Goal: Task Accomplishment & Management: Complete application form

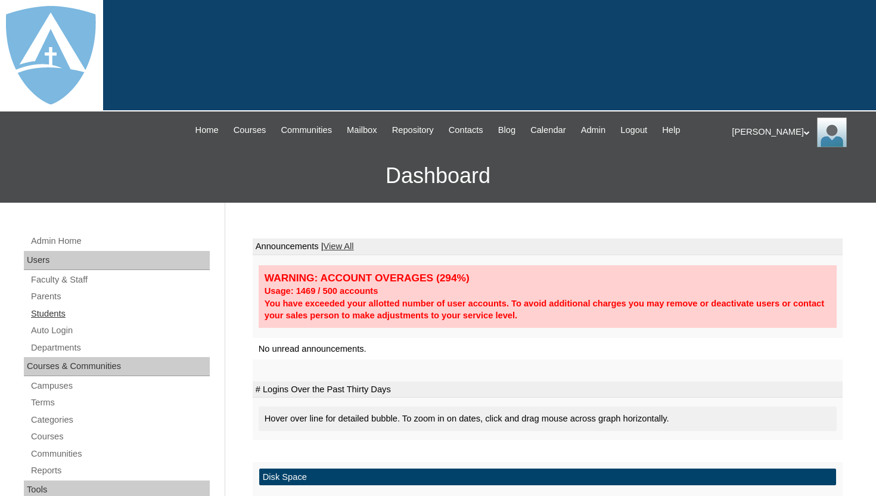
click at [58, 311] on link "Students" at bounding box center [120, 313] width 180 height 15
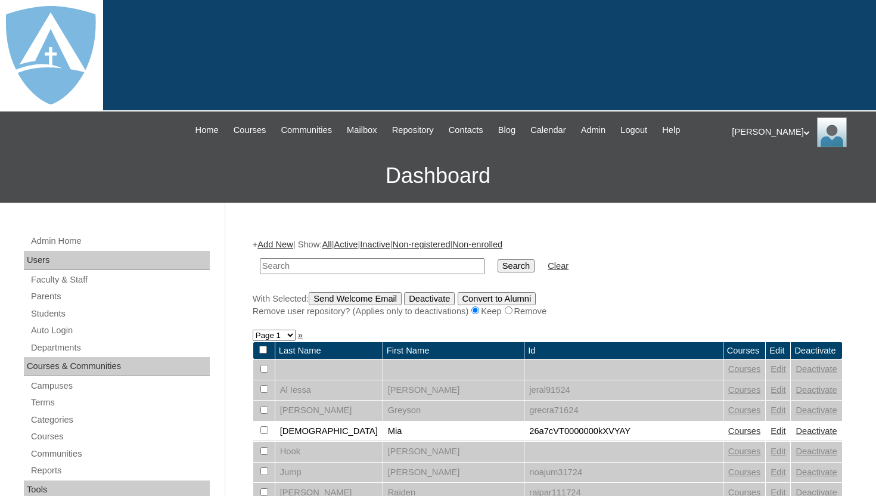
click at [295, 260] on input "text" at bounding box center [372, 266] width 225 height 16
type input "gunner"
click at [507, 264] on input "Search" at bounding box center [516, 265] width 37 height 13
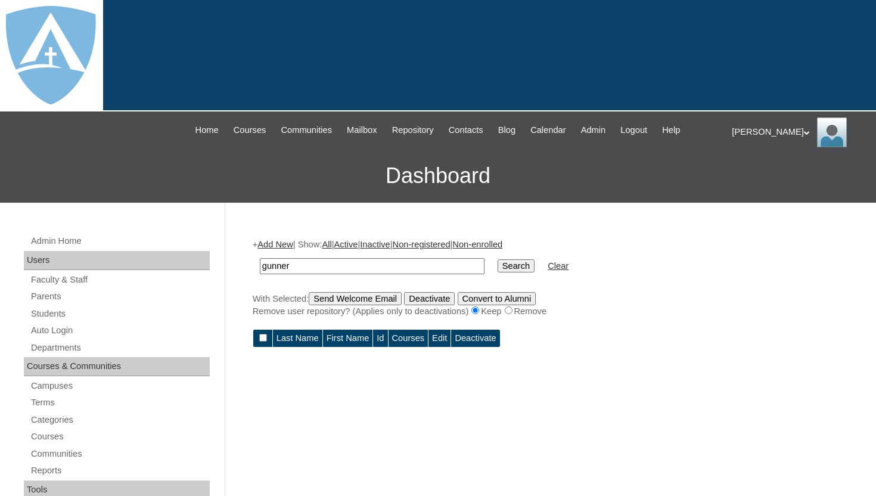
click at [279, 240] on link "Add New" at bounding box center [275, 245] width 35 height 10
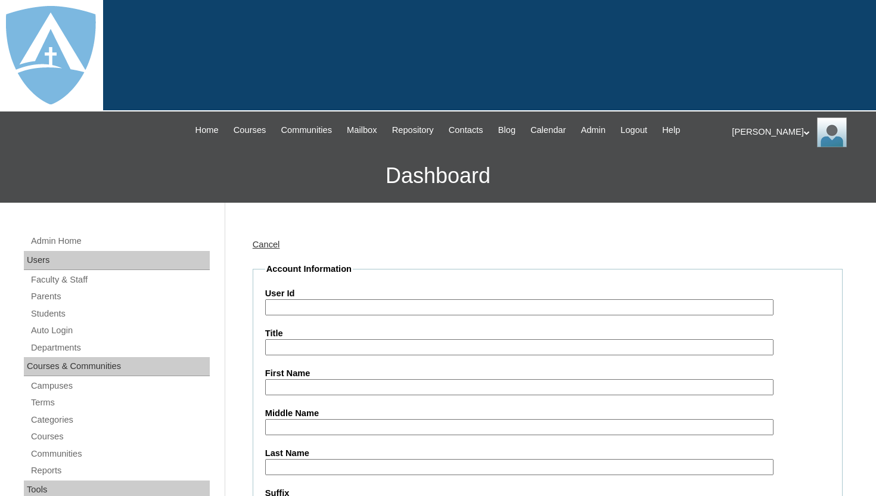
type input "tlambert"
click at [52, 295] on link "Parents" at bounding box center [120, 296] width 180 height 15
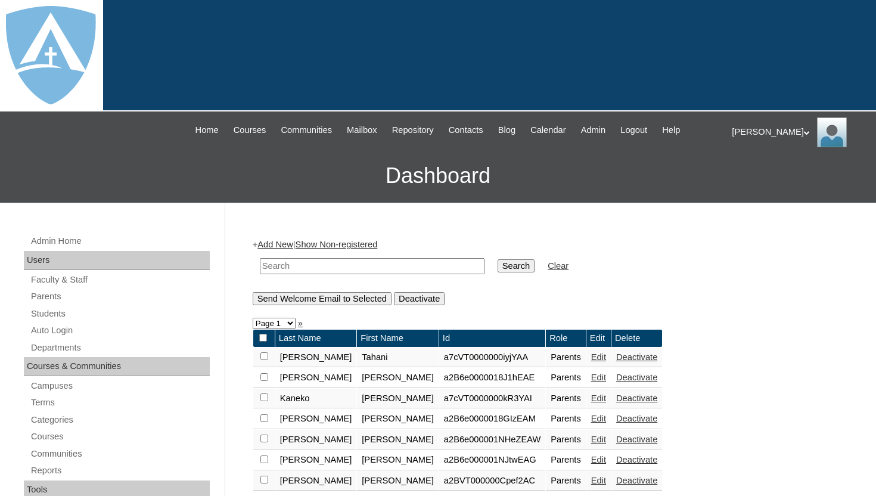
click at [283, 246] on link "Add New" at bounding box center [275, 245] width 35 height 10
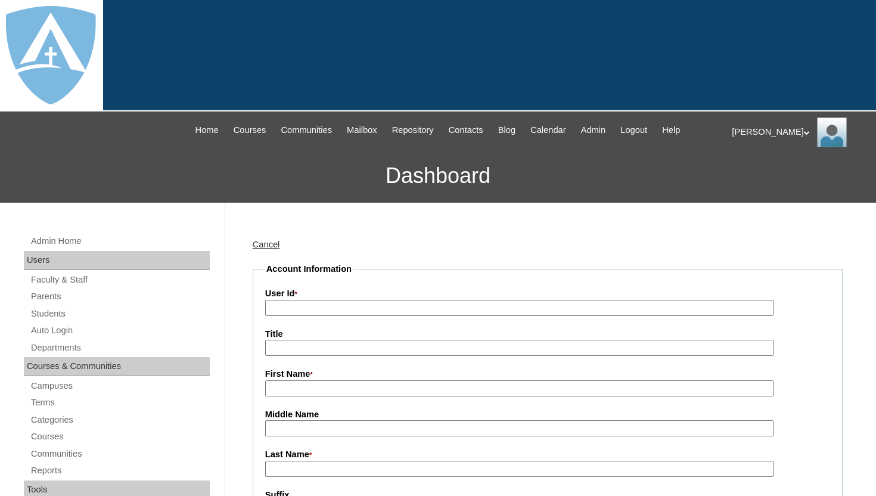
type input "tlambert"
click at [285, 389] on input "First Name *" at bounding box center [519, 388] width 509 height 16
paste input "Leticia Williams"
drag, startPoint x: 300, startPoint y: 388, endPoint x: 349, endPoint y: 389, distance: 48.9
click at [349, 391] on input "Leticia Williams" at bounding box center [519, 388] width 509 height 16
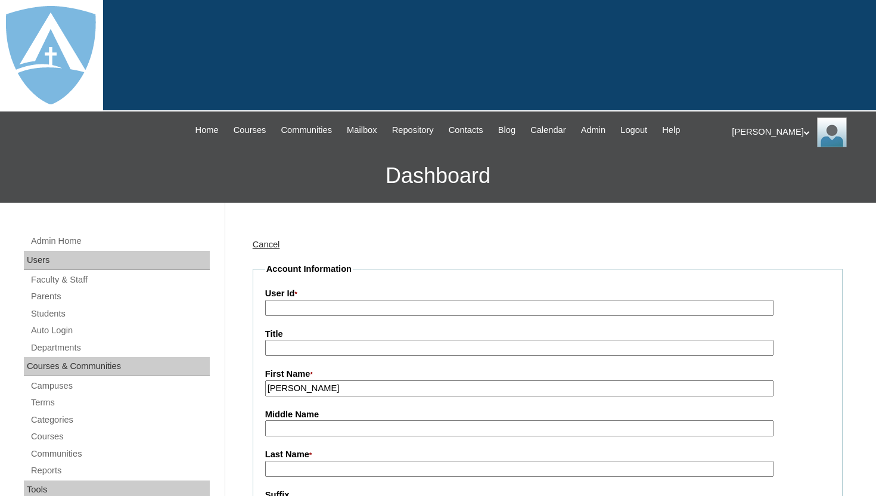
type input "Leticia"
click at [306, 467] on input "Last Name *" at bounding box center [519, 469] width 509 height 16
paste input "Williams"
type input "Williams"
click at [289, 308] on input "User Id *" at bounding box center [519, 308] width 509 height 16
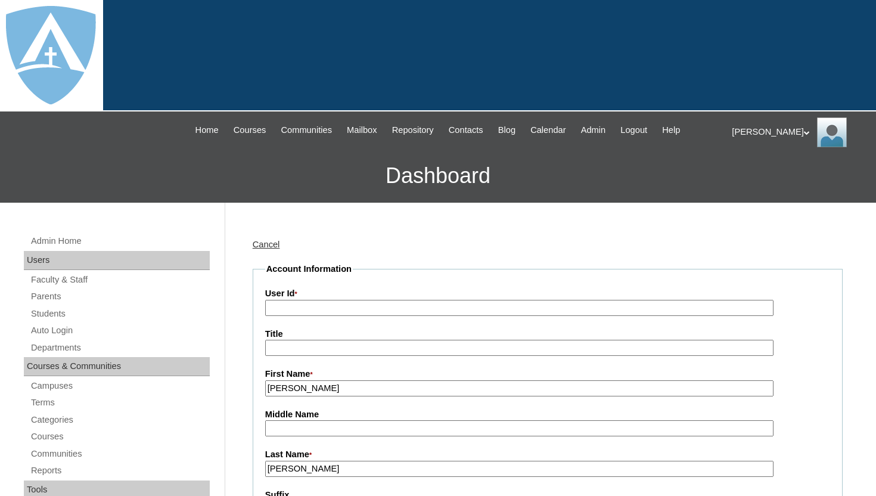
paste input "a0nVT00000QaClSYAV"
click at [268, 307] on input "a0nVT00000QaClSYAV" at bounding box center [519, 308] width 509 height 16
type input "26a0nVT00000QaClSYAV"
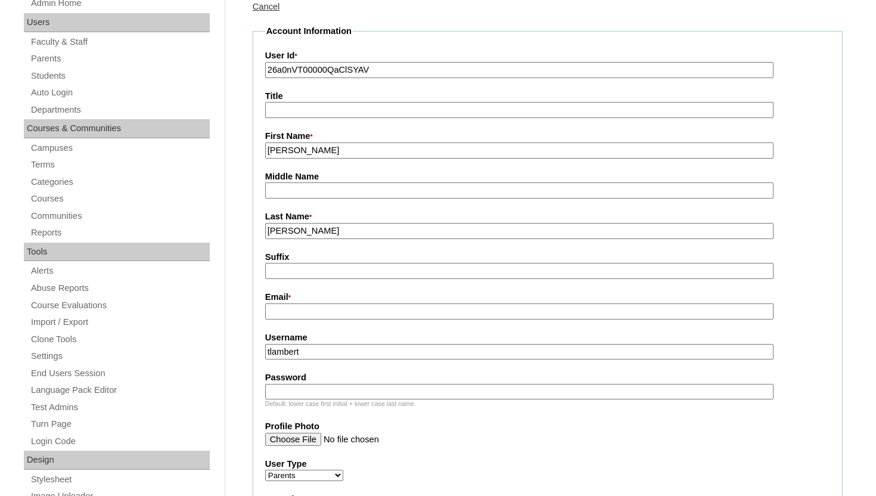
scroll to position [238, 0]
click at [298, 308] on input "Email *" at bounding box center [519, 311] width 509 height 16
paste input "cre8tiondevine@aol.com"
type input "cre8tiondevine@aol.com"
drag, startPoint x: 315, startPoint y: 352, endPoint x: 262, endPoint y: 350, distance: 53.1
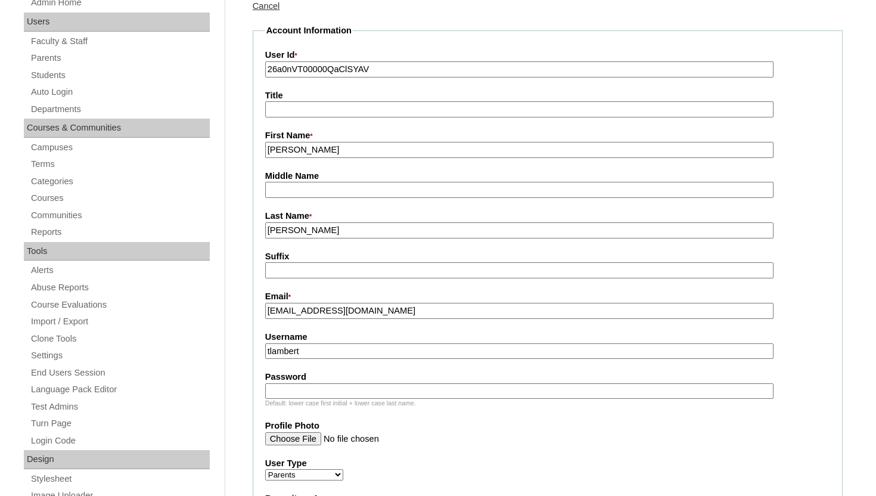
click at [262, 350] on fieldset "Account Information User Id * 26a0nVT00000QaClSYAV Title First Name * Leticia M…" at bounding box center [548, 403] width 590 height 758
paste input "cre8tiondevine@aol.com"
type input "cre8tiondevine@aol.com"
click at [287, 391] on input "Password" at bounding box center [519, 391] width 509 height 16
paste input "cre8tiondevine@aol.com"
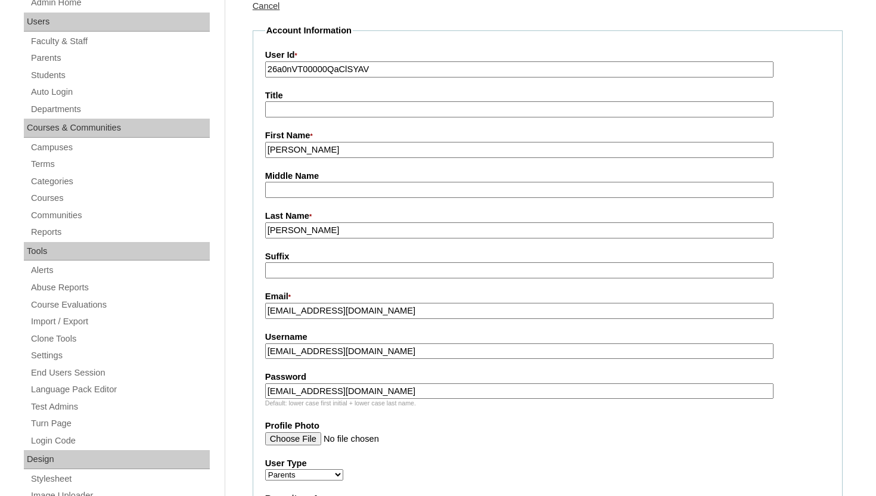
type input "cre8tiondevine@aol.com"
click at [840, 218] on fieldset "Account Information User Id * 26a0nVT00000QaClSYAV Title First Name * Leticia M…" at bounding box center [548, 403] width 590 height 758
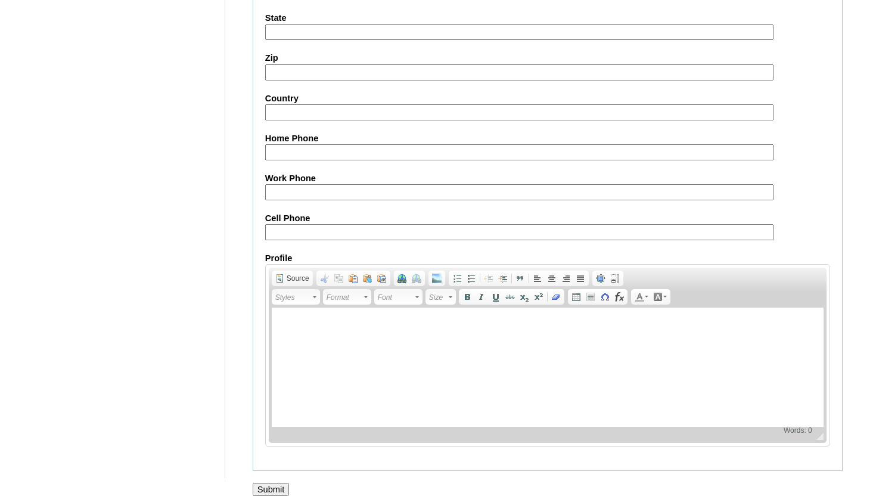
scroll to position [1180, 0]
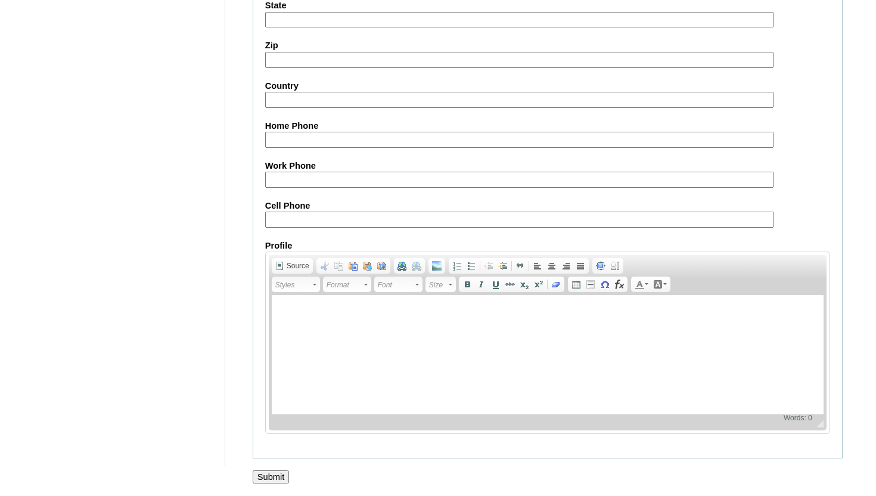
click at [275, 476] on input "Submit" at bounding box center [271, 476] width 37 height 13
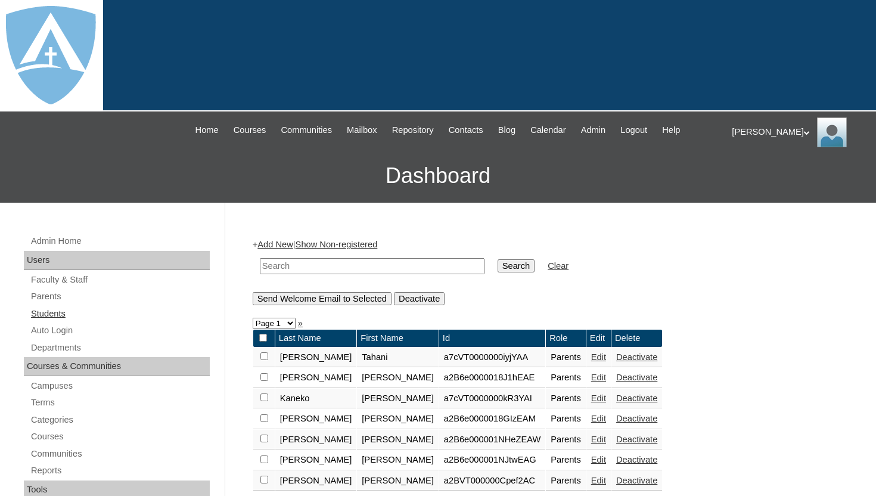
click at [60, 317] on link "Students" at bounding box center [120, 313] width 180 height 15
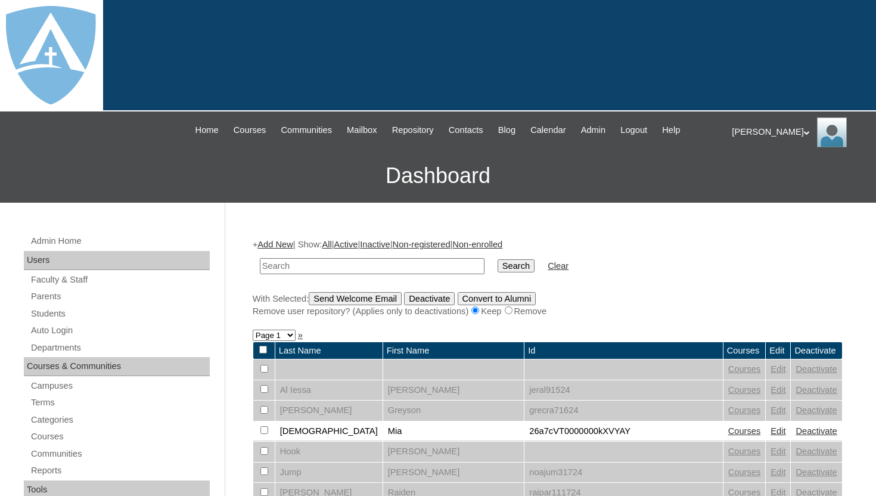
click at [286, 243] on link "Add New" at bounding box center [275, 245] width 35 height 10
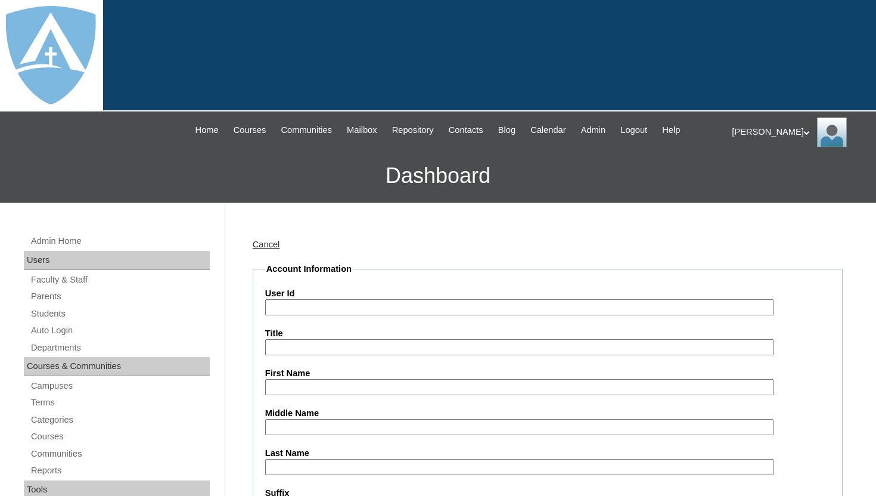
paste input "a0nVT00000QaClSYAV"
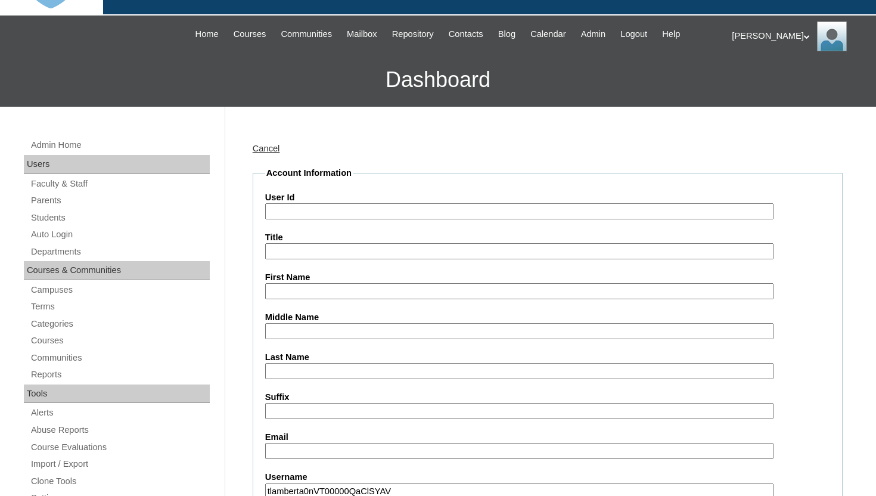
scroll to position [97, 0]
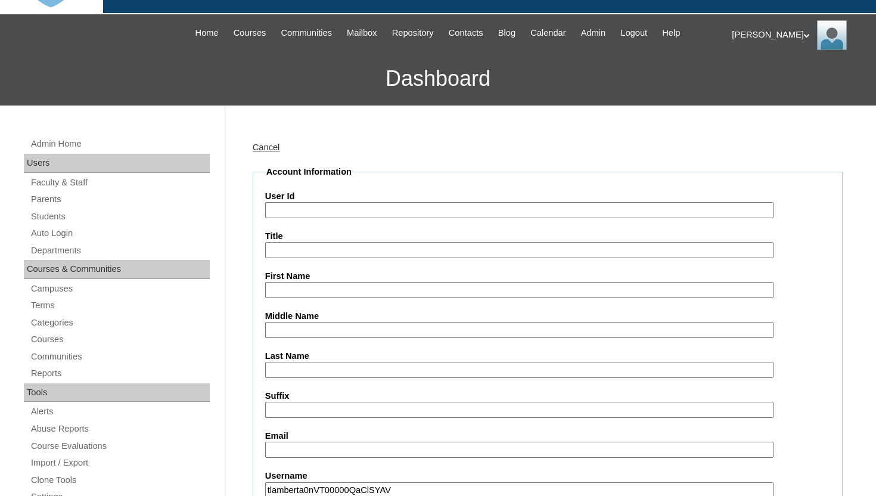
type input "tlamberta0nVT00000QaClSYAV"
click at [290, 212] on input "User Id" at bounding box center [519, 210] width 509 height 16
paste input "a0nVT00000QaClSYAV"
type input "a0nVT00000QaClSYAV"
click at [290, 287] on input "First Name" at bounding box center [519, 290] width 509 height 16
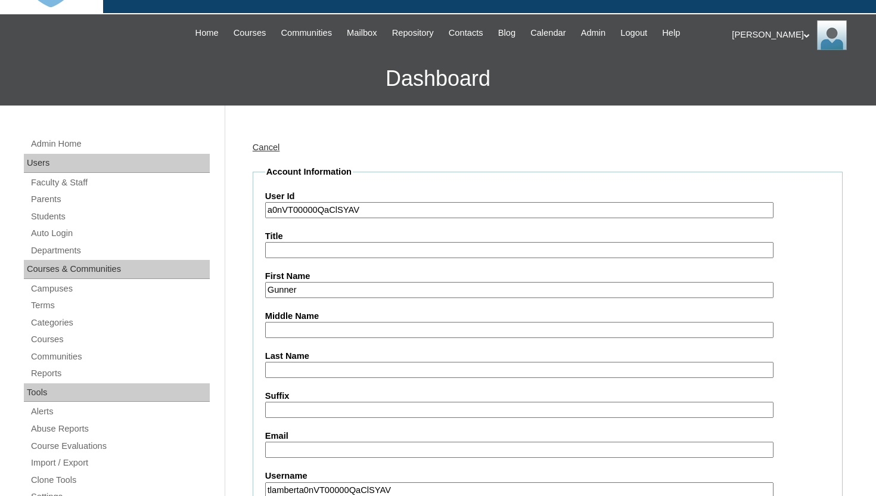
type input "Gunner"
click at [283, 373] on input "Last Name" at bounding box center [519, 370] width 509 height 16
paste input "Gunner Wilkman"
click at [305, 370] on input "Gunner Wilkman" at bounding box center [519, 370] width 509 height 16
type input "Wilkman"
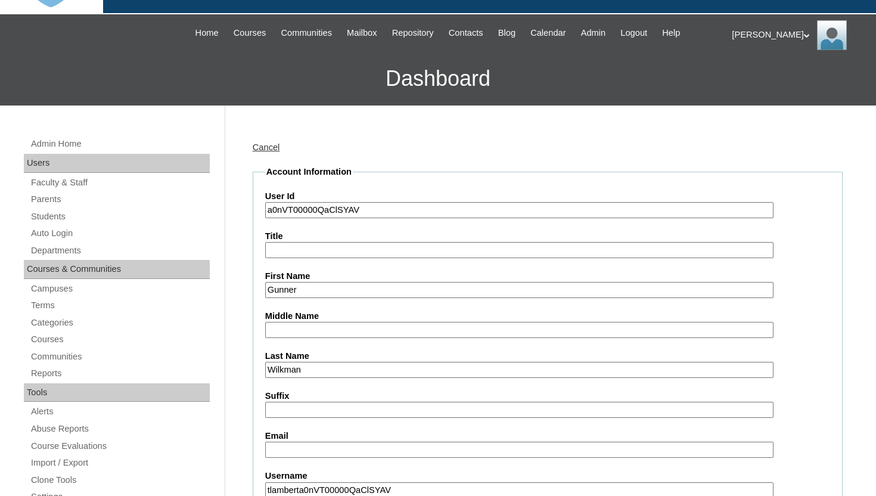
click at [306, 445] on input "Email" at bounding box center [519, 450] width 509 height 16
paste input "gunner.wilkman@enlightiumstudent.com gunner.wilkman@enlightiumstudent.com"
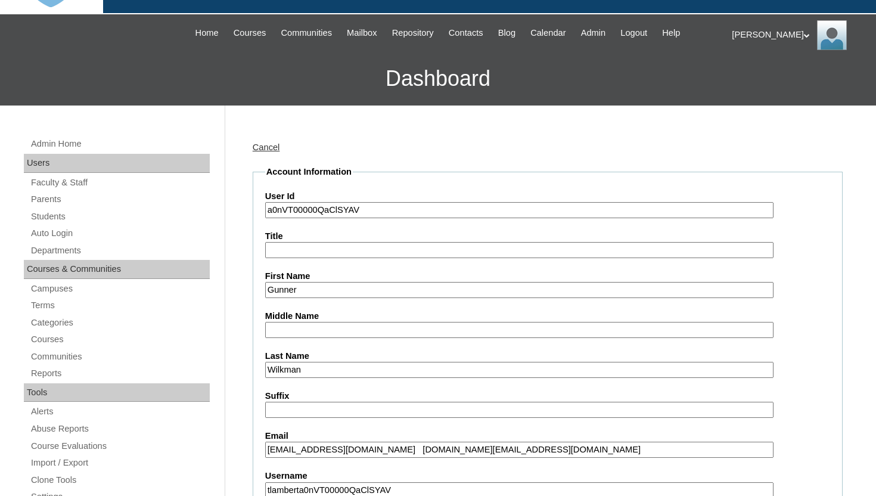
drag, startPoint x: 464, startPoint y: 451, endPoint x: 652, endPoint y: 448, distance: 187.2
click at [652, 448] on input "gunner.wilkman@enlightiumstudent.com gunner.wilkman@enlightiumstudent.com" at bounding box center [519, 450] width 509 height 16
type input "gunner.wilkman@enlightiumstudent.com"
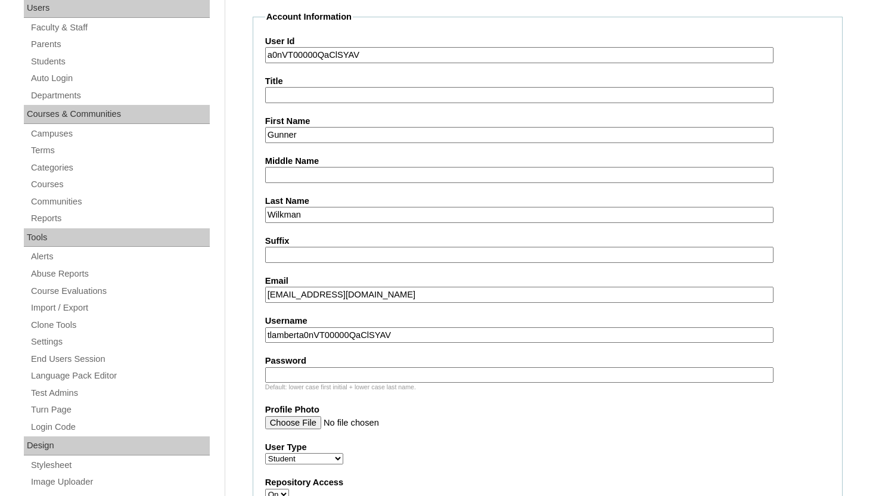
scroll to position [288, 0]
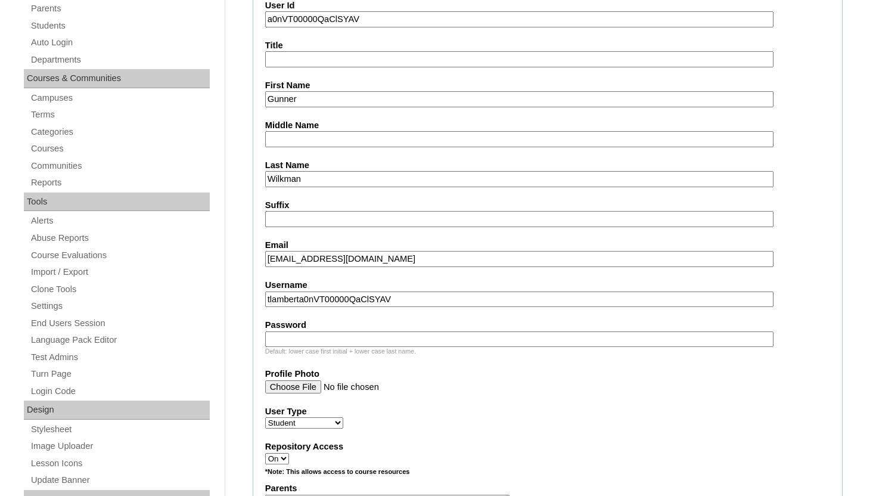
click at [439, 300] on input "tlamberta0nVT00000QaClSYAV" at bounding box center [519, 300] width 509 height 16
drag, startPoint x: 451, startPoint y: 262, endPoint x: 262, endPoint y: 262, distance: 189.0
click at [261, 262] on fieldset "Account Information User Id a0nVT00000QaClSYAV Title First Name Gunner Middle N…" at bounding box center [548, 457] width 590 height 964
drag, startPoint x: 406, startPoint y: 296, endPoint x: 250, endPoint y: 292, distance: 155.7
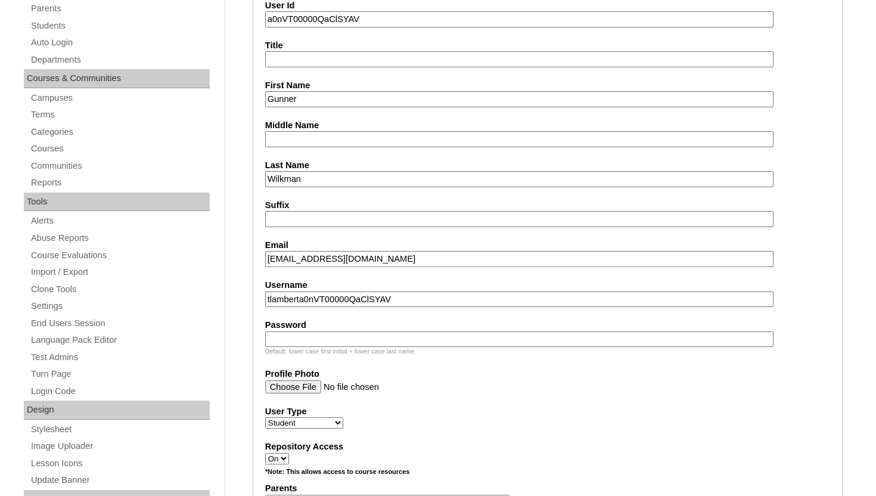
paste input "gunner.wilkman@enlightiumstudent.com"
type input "gunner.wilkman@enlightiumstudent.com"
click at [283, 340] on input "Password" at bounding box center [519, 340] width 509 height 16
paste input "gunner.wilkman@enlightiumstudent.com"
type input "gunner.wilkman@enlightiumstudent.com"
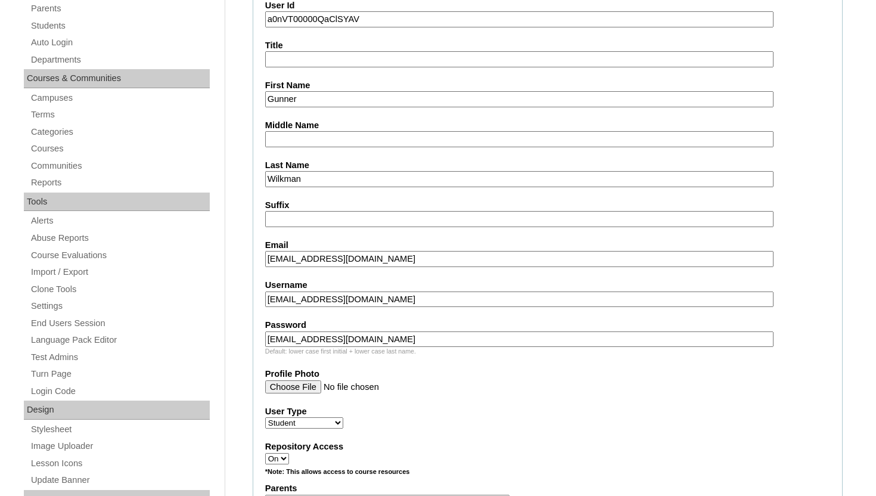
click at [394, 406] on label "User Type" at bounding box center [547, 411] width 565 height 13
click at [343, 417] on select "Faculty Staff Student Parents School Facilitators" at bounding box center [304, 422] width 78 height 11
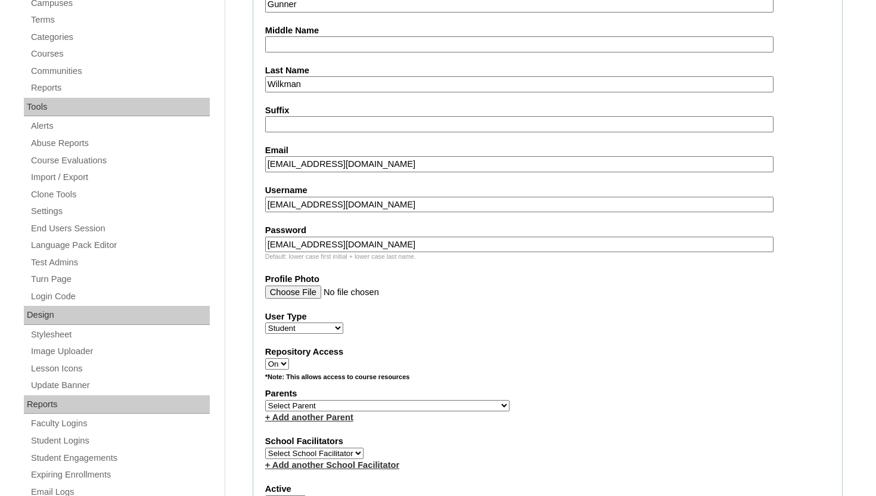
scroll to position [383, 0]
click at [386, 404] on select "Select Parent Abbas, Tahani Garcia, Rosa Kaneko, Chad Labourdette, Jessica Nich…" at bounding box center [387, 404] width 244 height 11
select select "101601"
click at [265, 399] on select "Select Parent Abbas, Tahani Garcia, Rosa Kaneko, Chad Labourdette, Jessica Nich…" at bounding box center [387, 404] width 244 height 11
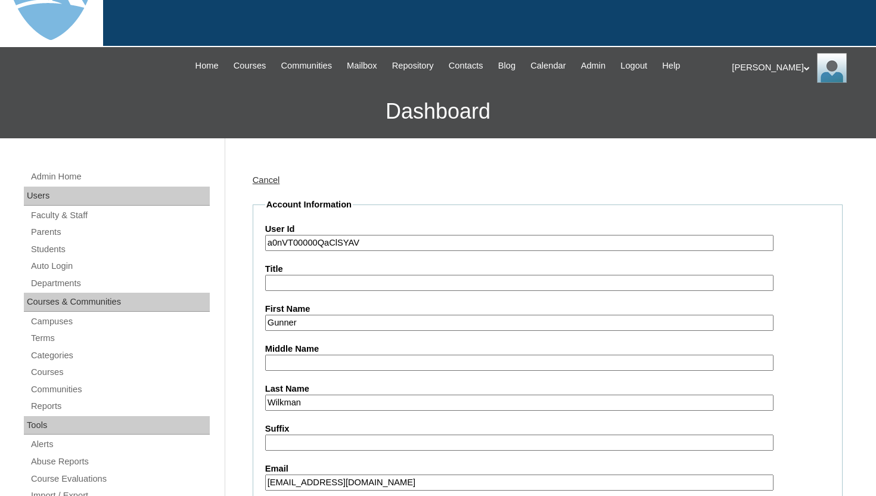
scroll to position [49, 0]
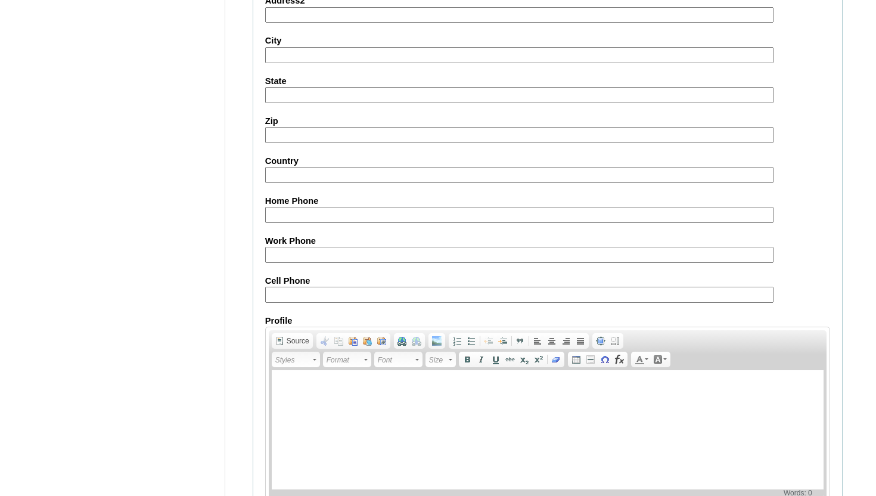
scroll to position [1384, 0]
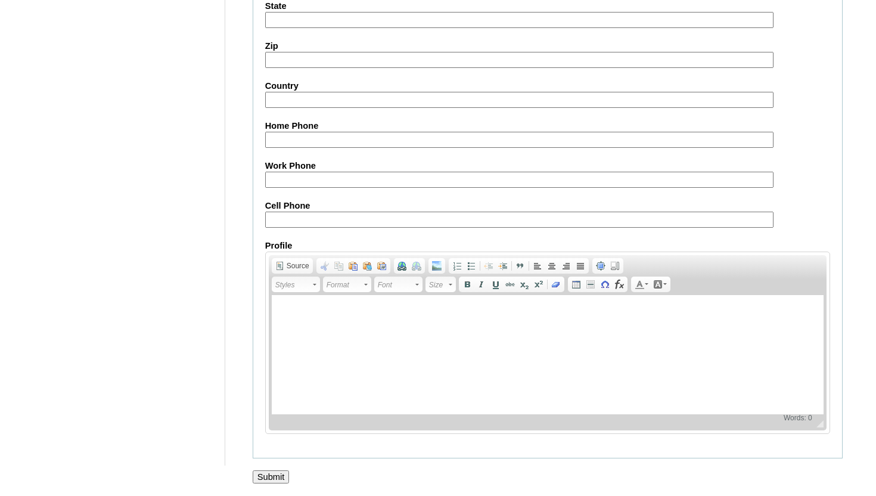
click at [287, 472] on input "Submit" at bounding box center [271, 476] width 37 height 13
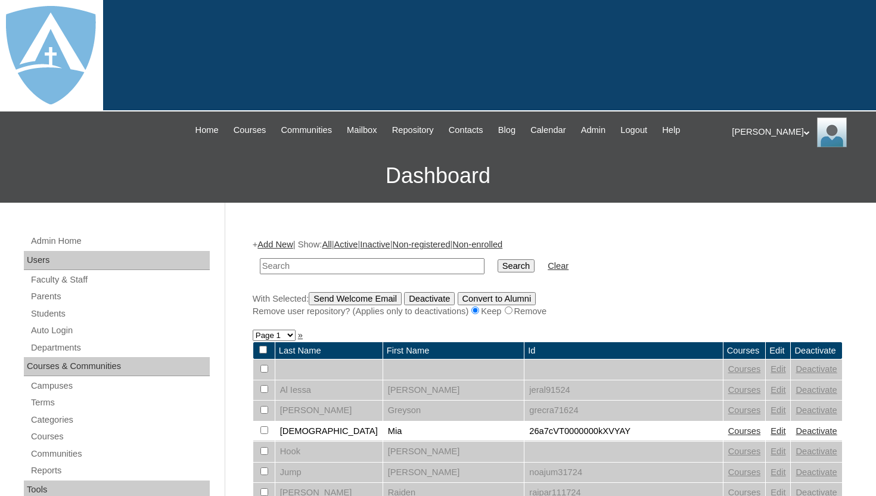
click at [357, 265] on input "text" at bounding box center [372, 266] width 225 height 16
type input "gunner"
click at [498, 259] on input "Search" at bounding box center [516, 265] width 37 height 13
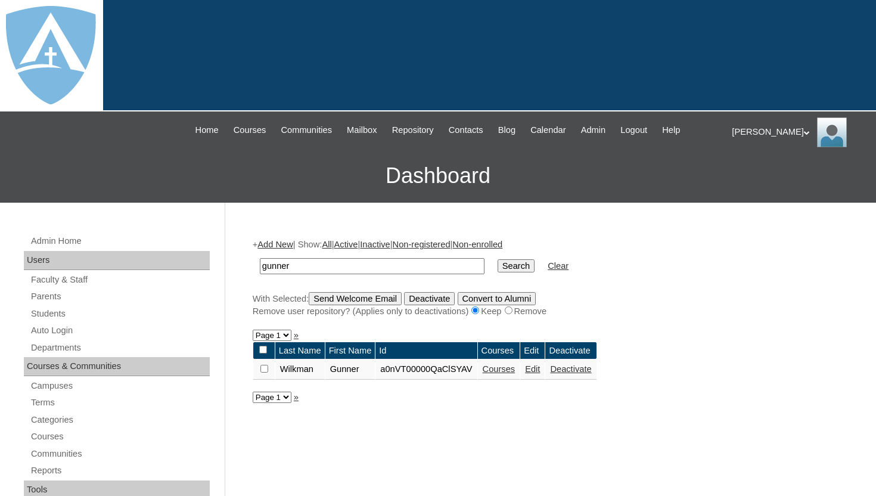
click at [516, 370] on link "Courses" at bounding box center [499, 369] width 33 height 10
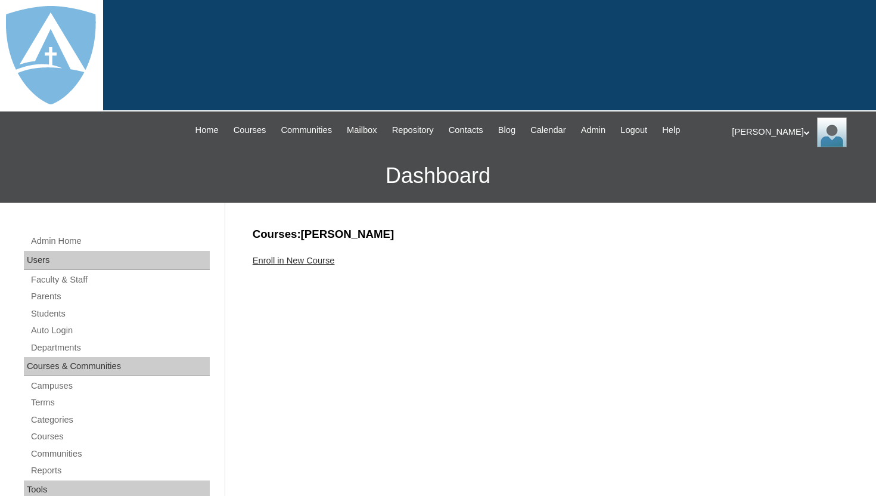
click at [310, 261] on link "Enroll in New Course" at bounding box center [294, 261] width 82 height 10
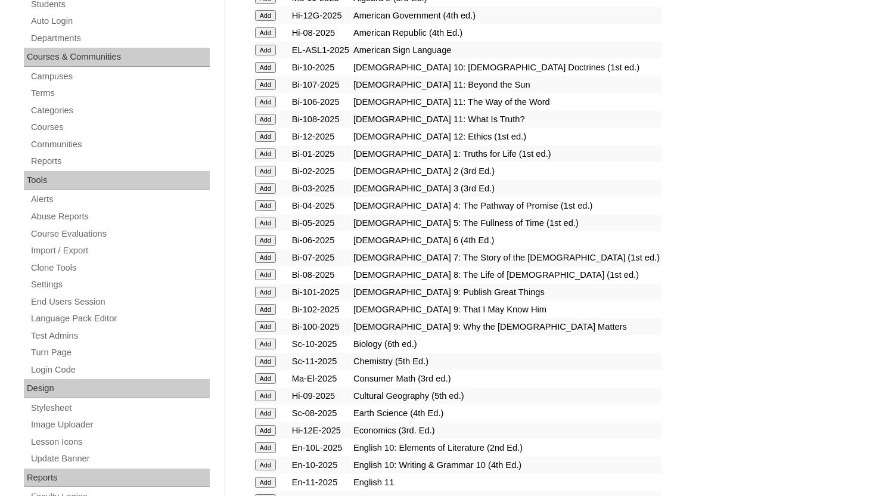
scroll to position [310, 0]
click at [267, 255] on input "Add" at bounding box center [265, 257] width 21 height 11
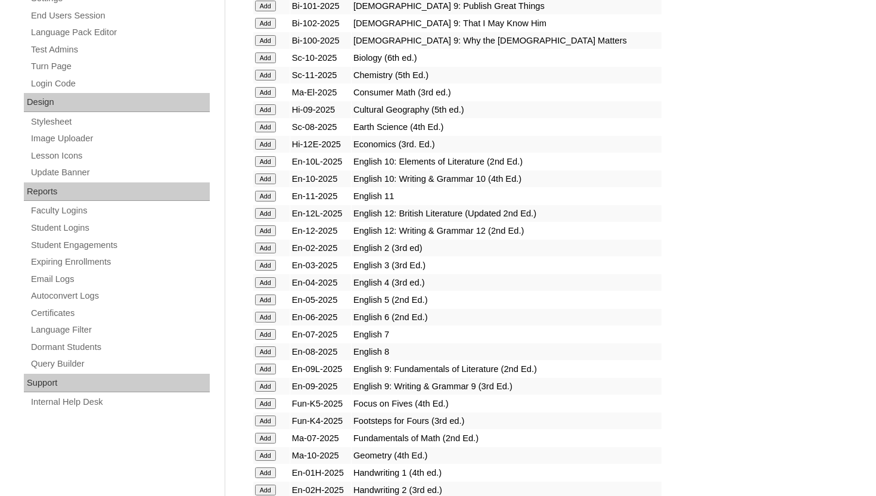
scroll to position [596, 0]
click at [265, 334] on input "Add" at bounding box center [265, 334] width 21 height 11
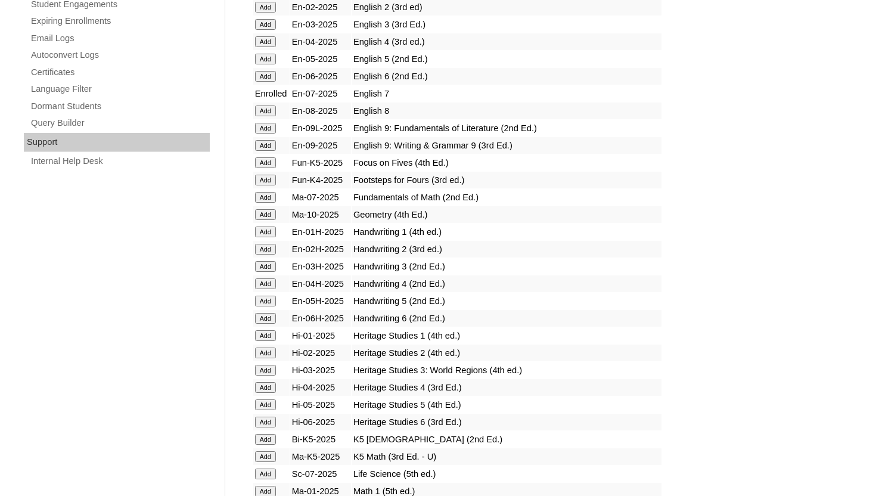
scroll to position [811, 0]
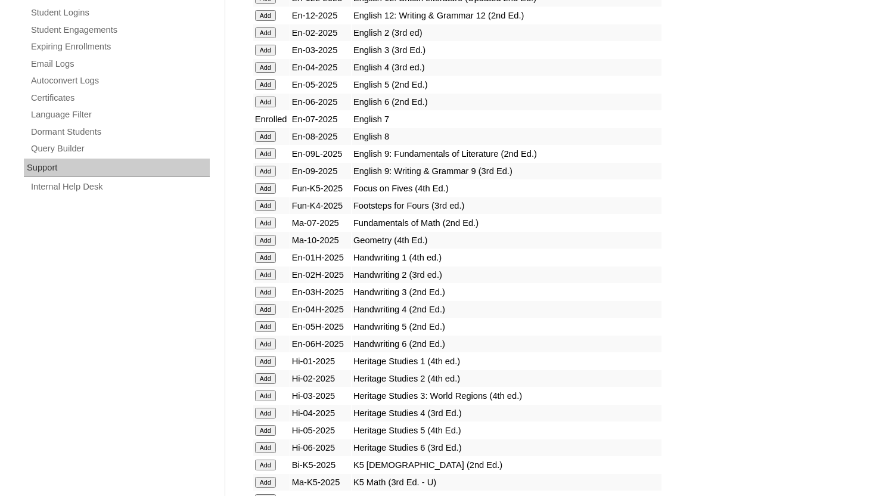
click at [265, 223] on input "Add" at bounding box center [265, 223] width 21 height 11
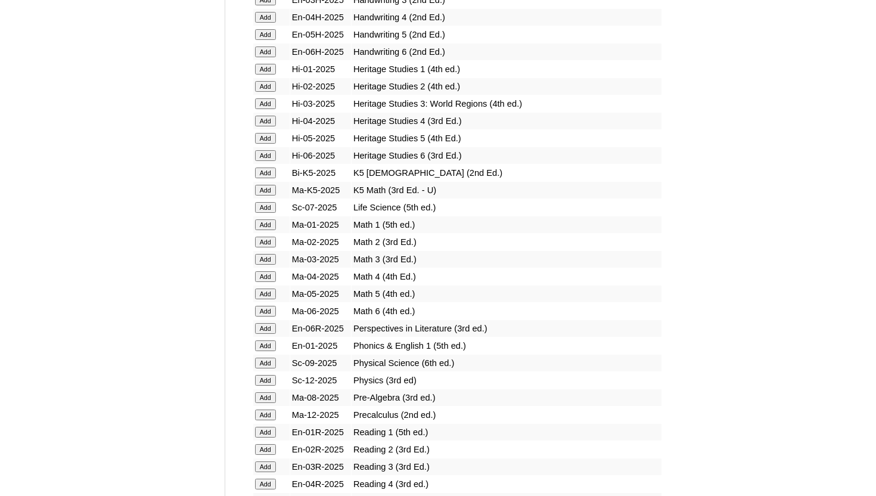
scroll to position [1103, 0]
click at [262, 206] on input "Add" at bounding box center [265, 207] width 21 height 11
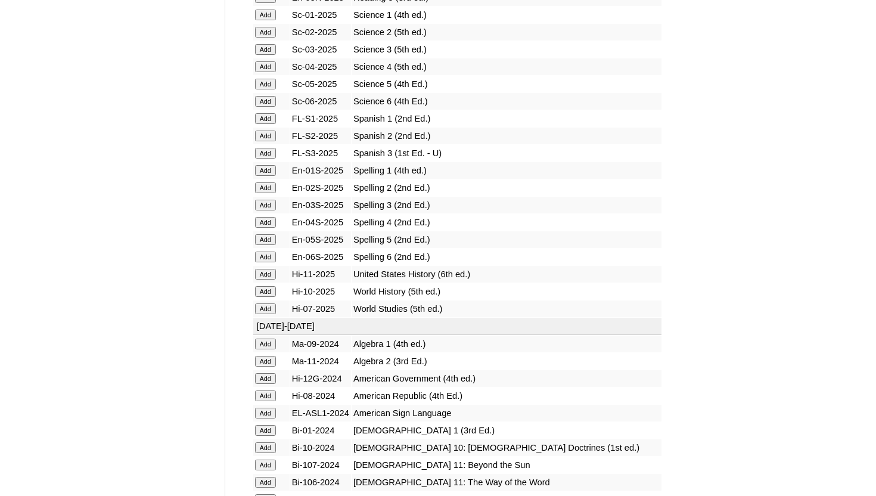
scroll to position [1622, 0]
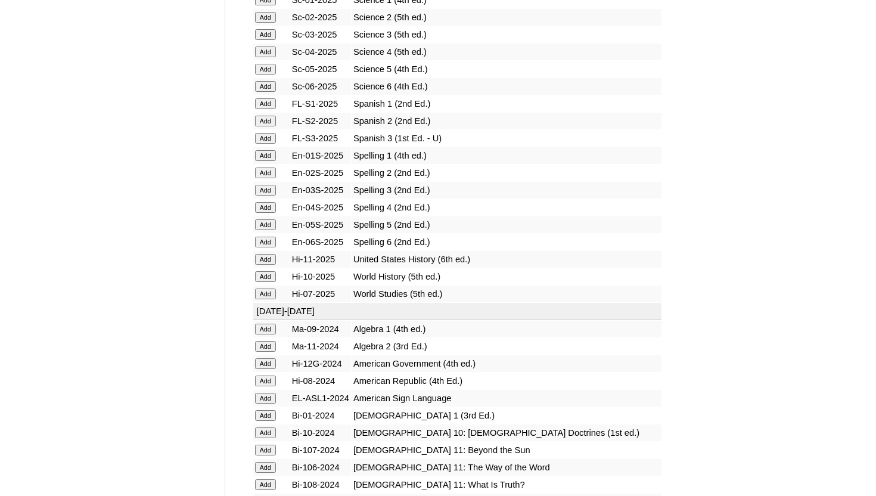
click at [264, 294] on input "Add" at bounding box center [265, 294] width 21 height 11
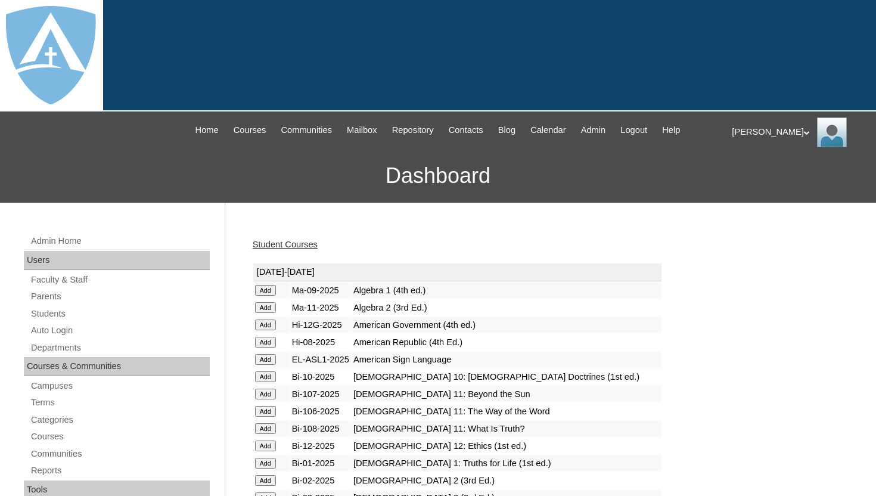
click at [318, 249] on link "Student Courses" at bounding box center [285, 245] width 65 height 10
